Goal: Task Accomplishment & Management: Complete application form

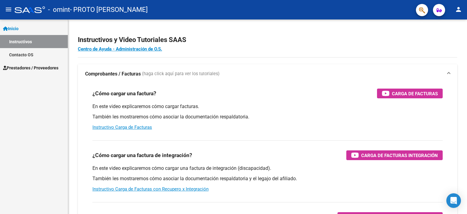
scroll to position [8982, 0]
click at [47, 67] on span "Prestadores / Proveedores" at bounding box center [30, 68] width 55 height 7
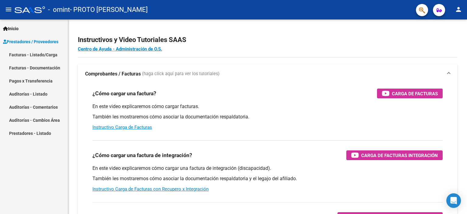
click at [39, 80] on link "Pagos x Transferencia" at bounding box center [34, 80] width 68 height 13
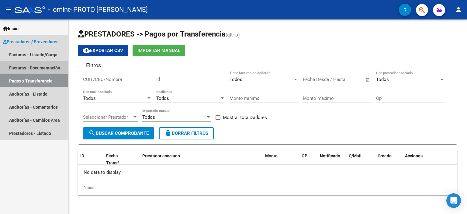
click at [41, 65] on link "Facturas - Documentación" at bounding box center [34, 67] width 68 height 13
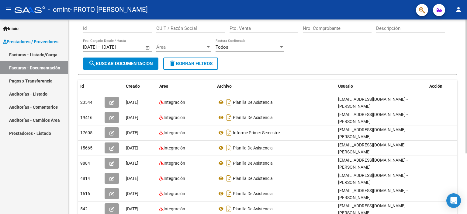
scroll to position [52, 0]
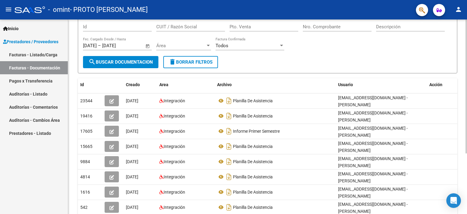
click at [463, 75] on div "PRESTADORES -> Comprobantes - Documentación Respaldatoria cloud_download Export…" at bounding box center [268, 109] width 401 height 285
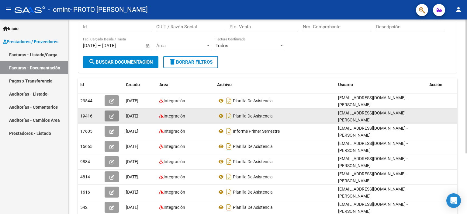
click at [112, 111] on button "button" at bounding box center [112, 115] width 14 height 11
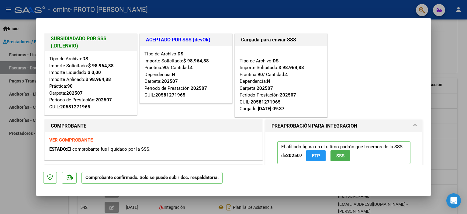
click at [448, 37] on div at bounding box center [233, 107] width 467 height 214
type input "$ 0,00"
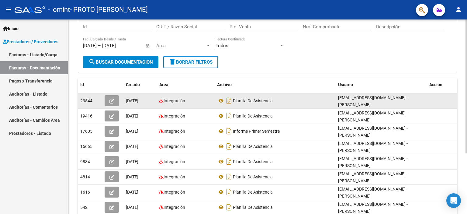
click at [114, 99] on icon "button" at bounding box center [112, 101] width 5 height 5
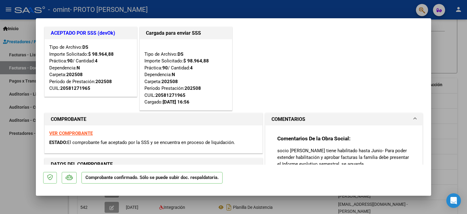
scroll to position [0, 0]
